Goal: Browse casually: Explore the website without a specific task or goal

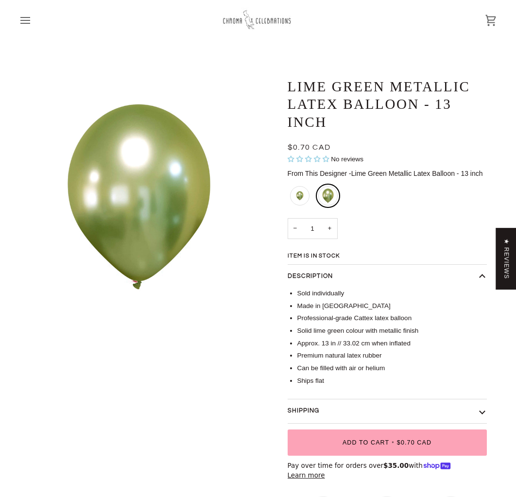
click at [257, 21] on img at bounding box center [258, 20] width 73 height 26
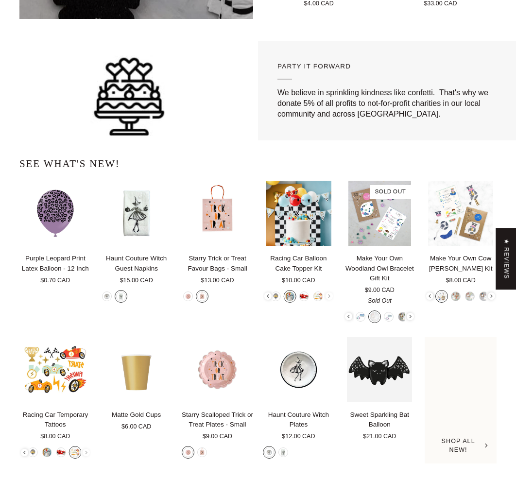
scroll to position [1693, 0]
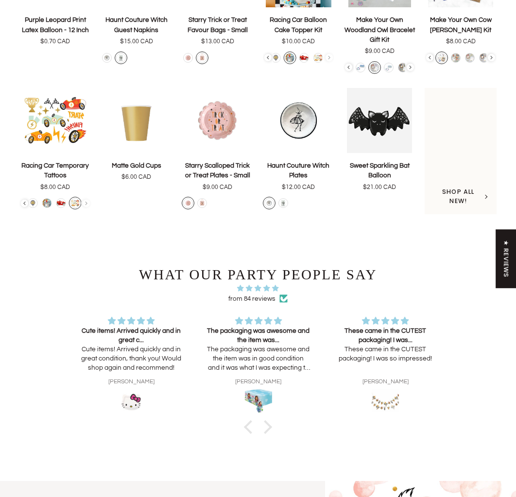
scroll to position [2128, 0]
